Goal: Task Accomplishment & Management: Complete application form

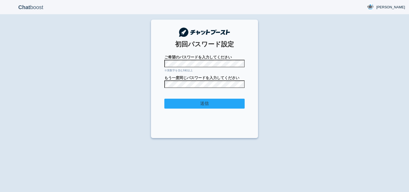
click at [168, 104] on input "送信" at bounding box center [204, 104] width 80 height 10
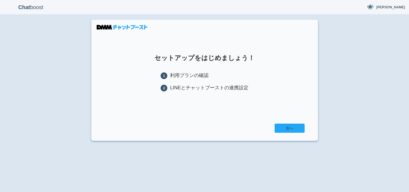
click at [290, 130] on link "次へ" at bounding box center [290, 127] width 30 height 9
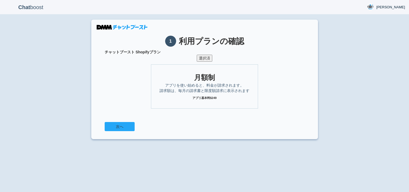
click at [126, 125] on button "次へ" at bounding box center [120, 126] width 30 height 9
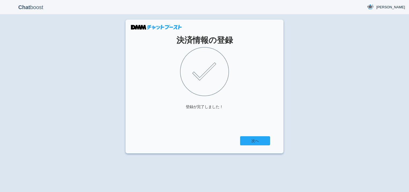
click at [261, 142] on link "次へ" at bounding box center [255, 140] width 30 height 9
